Goal: Check status: Check status

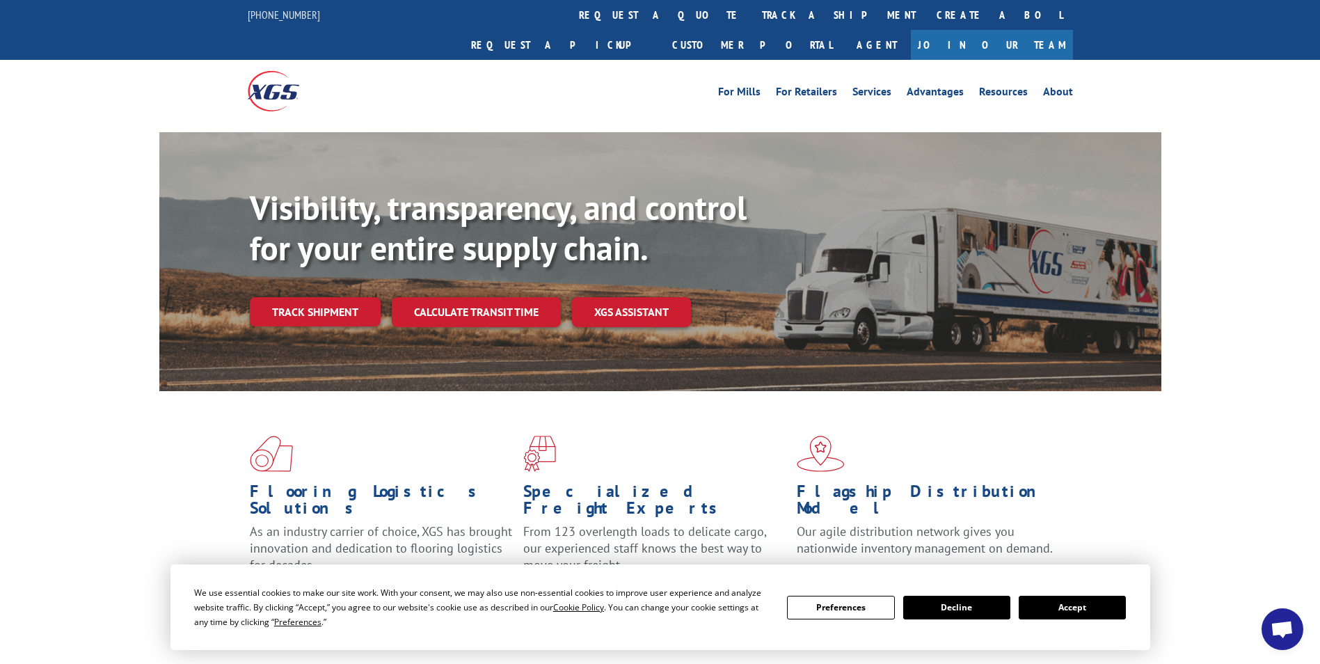
click at [752, 18] on link "track a shipment" at bounding box center [839, 15] width 175 height 30
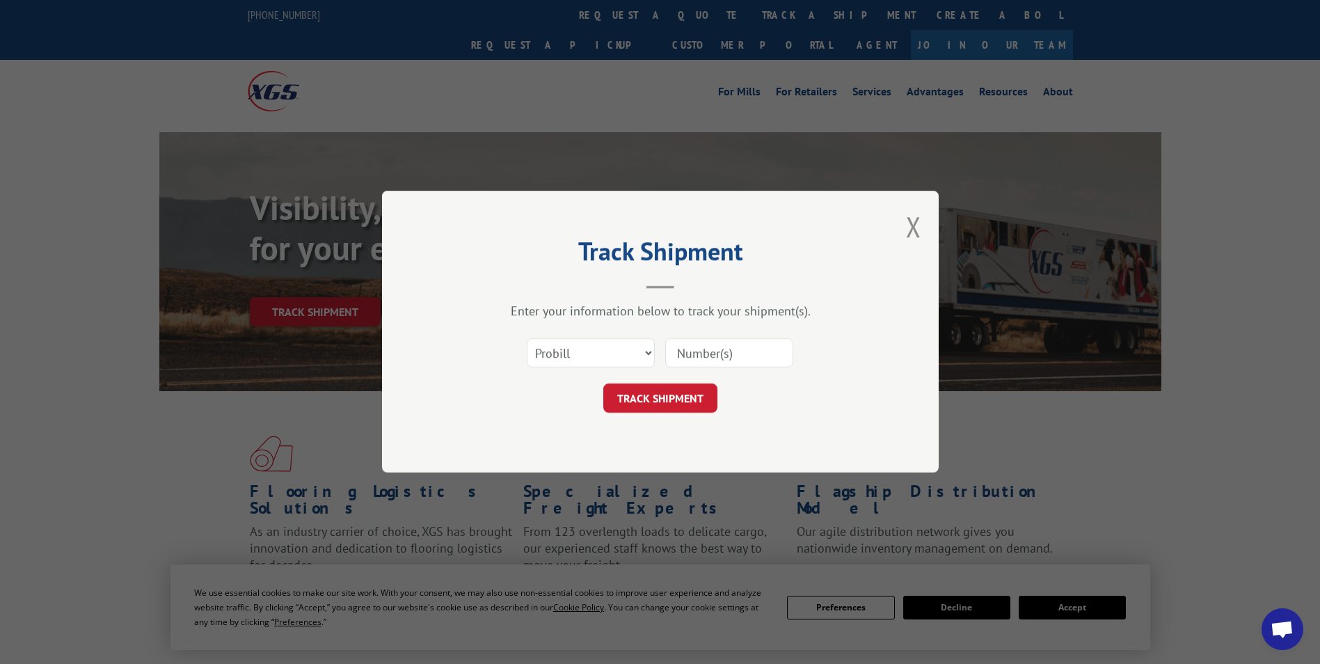
click at [722, 351] on input at bounding box center [729, 353] width 128 height 29
paste input "17402267"
type input "17402267"
click at [679, 416] on div "Track Shipment Enter your information below to track your shipment(s). Select c…" at bounding box center [660, 332] width 557 height 282
click at [677, 397] on button "TRACK SHIPMENT" at bounding box center [660, 398] width 114 height 29
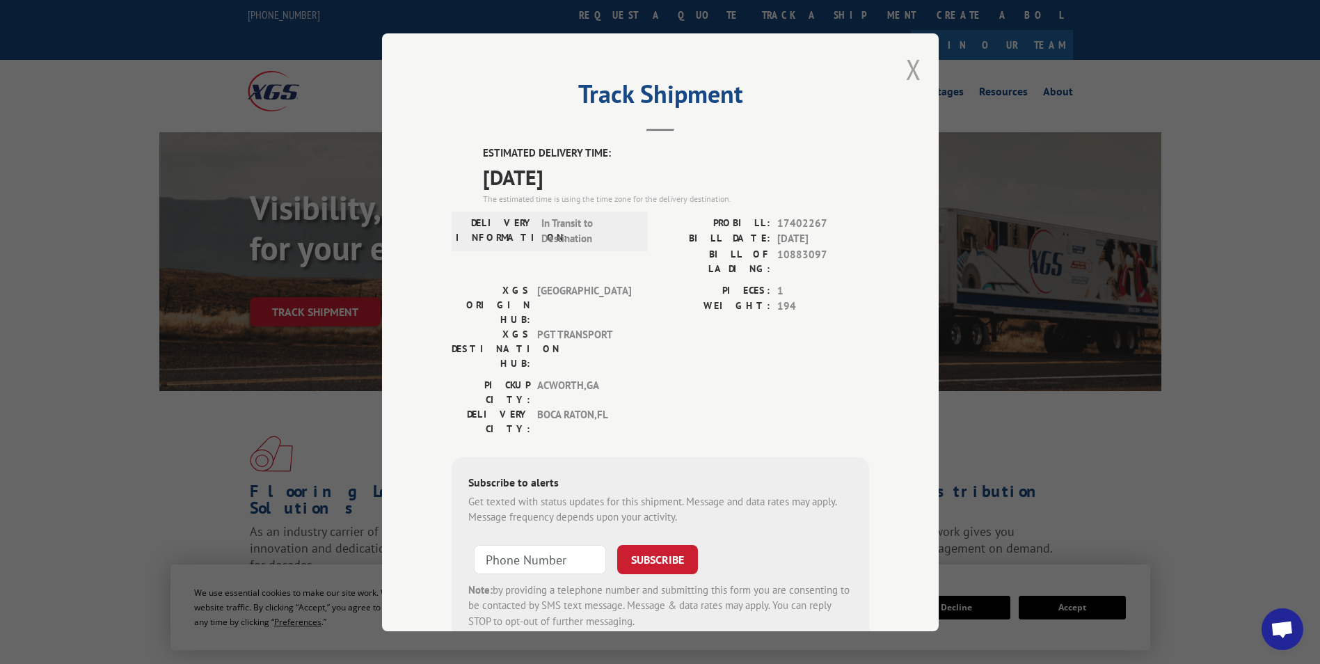
click at [910, 65] on button "Close modal" at bounding box center [913, 69] width 15 height 37
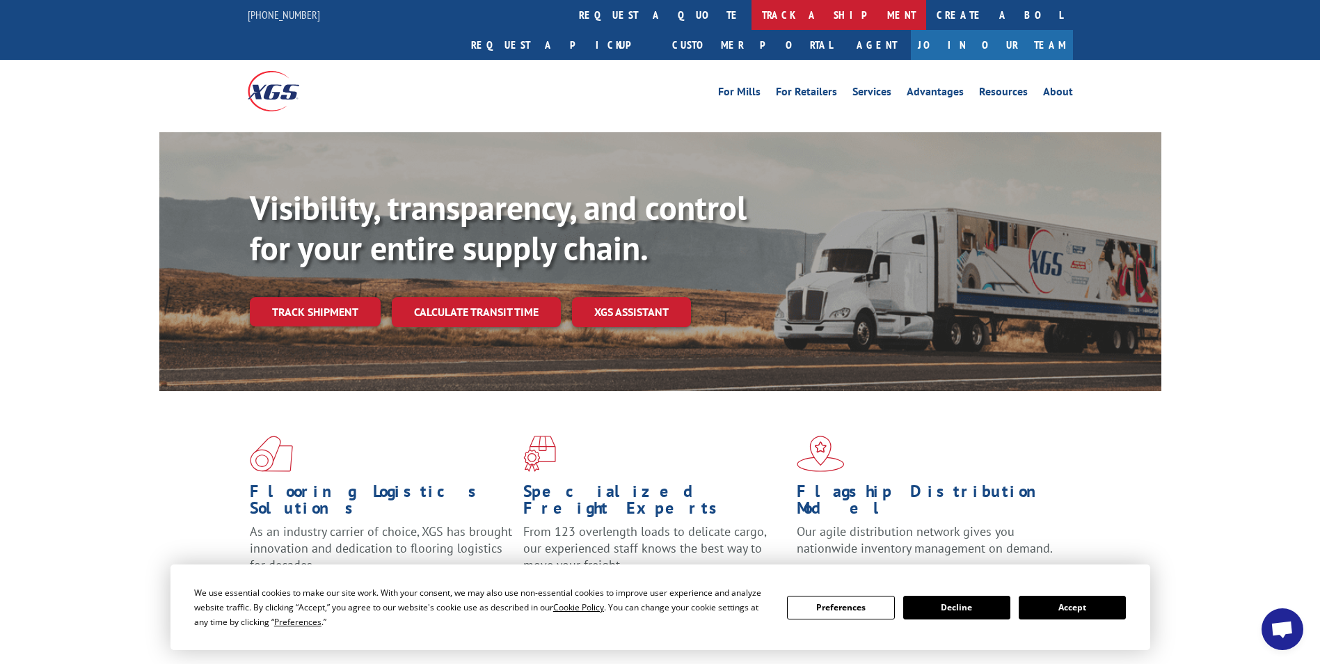
click at [752, 10] on link "track a shipment" at bounding box center [839, 15] width 175 height 30
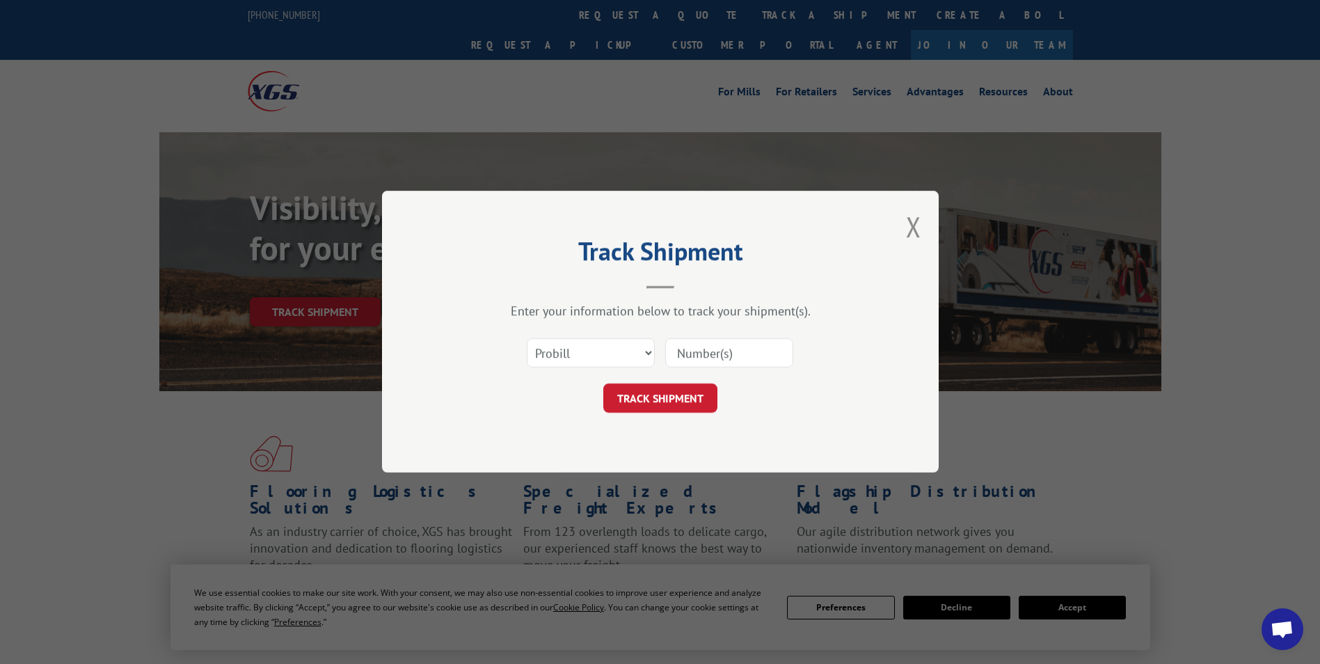
paste input "17402291"
type input "17402291"
click at [673, 381] on form "Select category... Probill BOL PO 17402291 TRACK SHIPMENT" at bounding box center [661, 372] width 418 height 83
click at [672, 394] on button "TRACK SHIPMENT" at bounding box center [660, 398] width 114 height 29
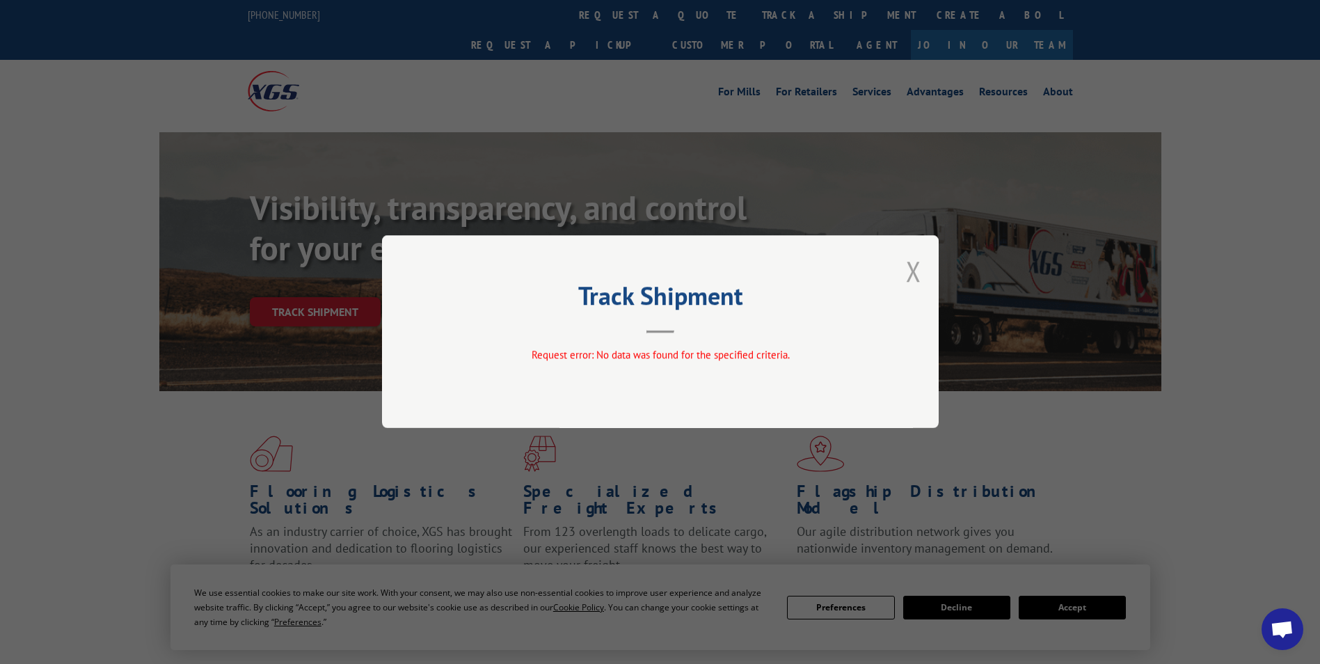
click at [919, 271] on button "Close modal" at bounding box center [913, 271] width 15 height 37
